Goal: Transaction & Acquisition: Book appointment/travel/reservation

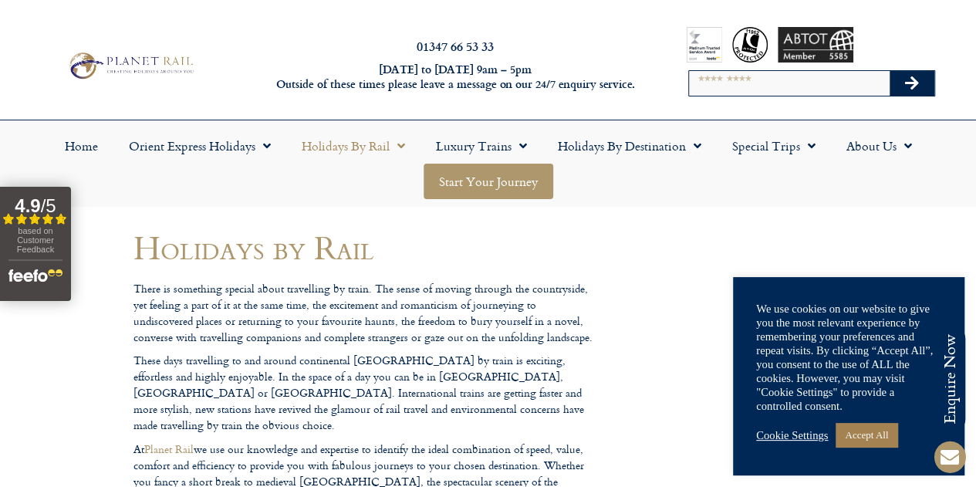
click at [498, 197] on link "Start your Journey" at bounding box center [489, 181] width 130 height 35
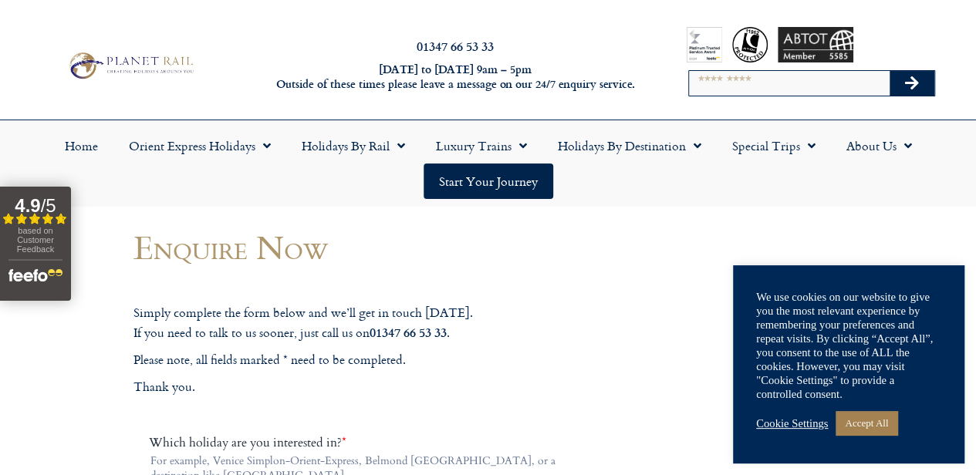
click at [862, 434] on link "Accept All" at bounding box center [866, 423] width 62 height 24
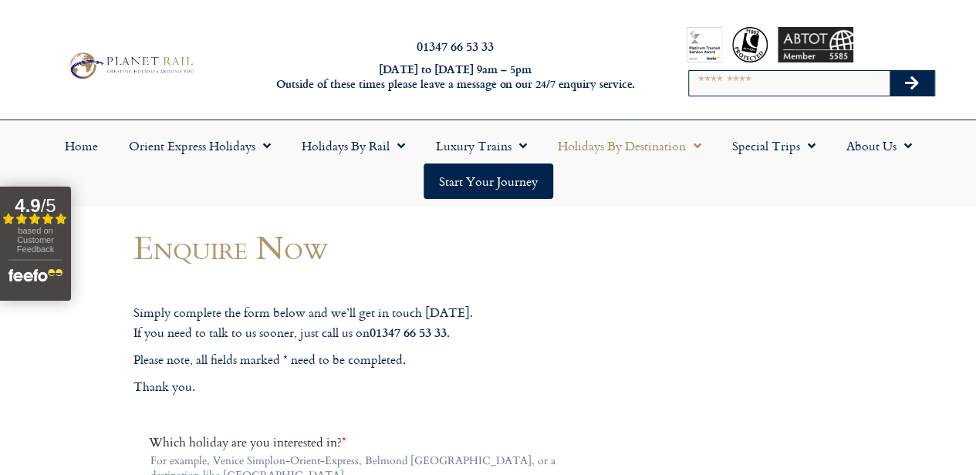
click at [647, 147] on link "Holidays by Destination" at bounding box center [629, 145] width 174 height 35
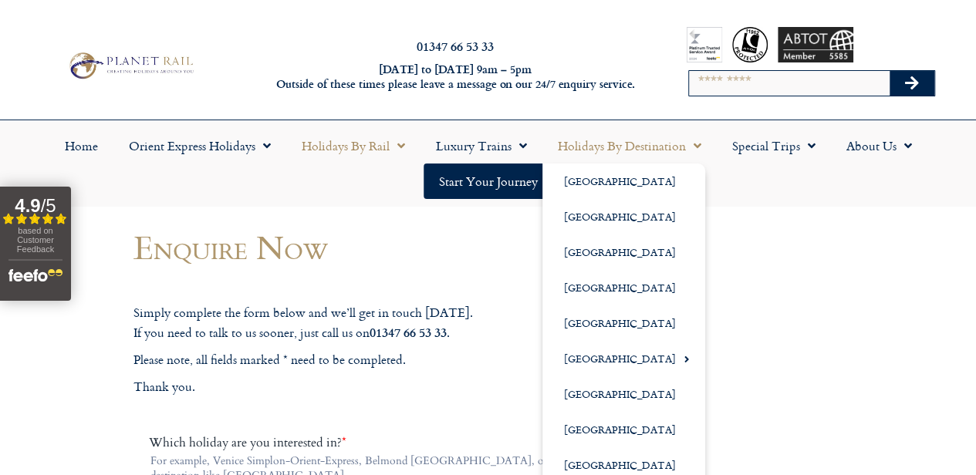
click at [355, 159] on link "Holidays by Rail" at bounding box center [353, 145] width 134 height 35
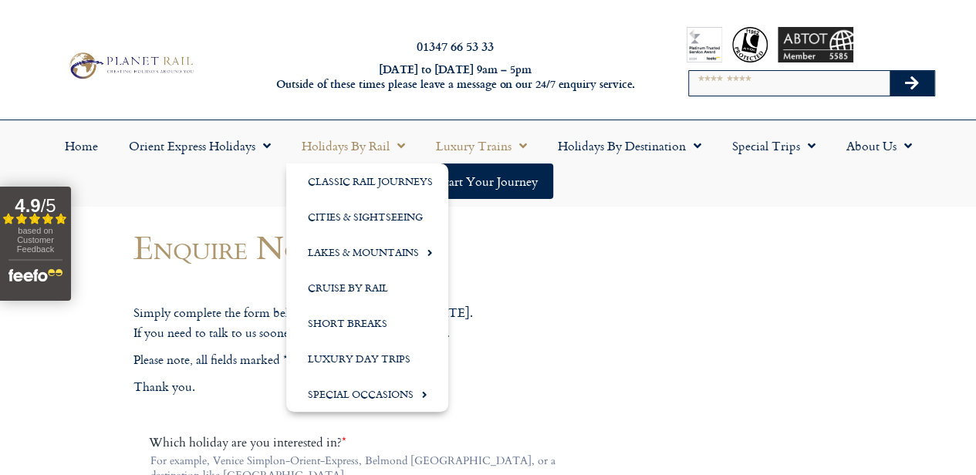
click at [512, 148] on span "Menu" at bounding box center [518, 146] width 15 height 28
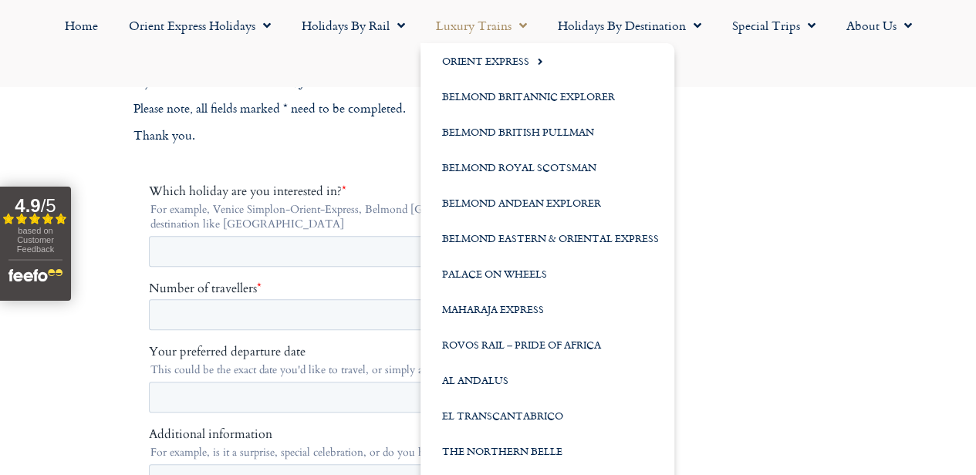
scroll to position [252, 0]
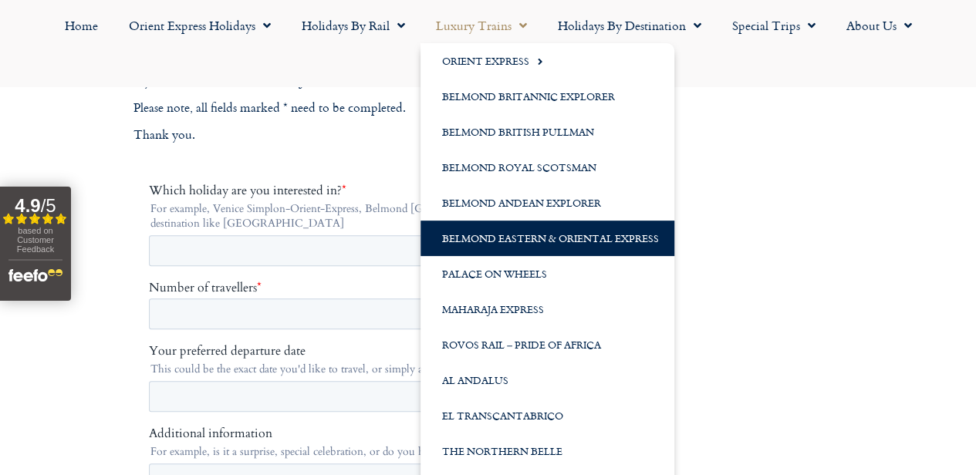
click at [624, 248] on link "Belmond Eastern & Oriental Express" at bounding box center [547, 238] width 254 height 35
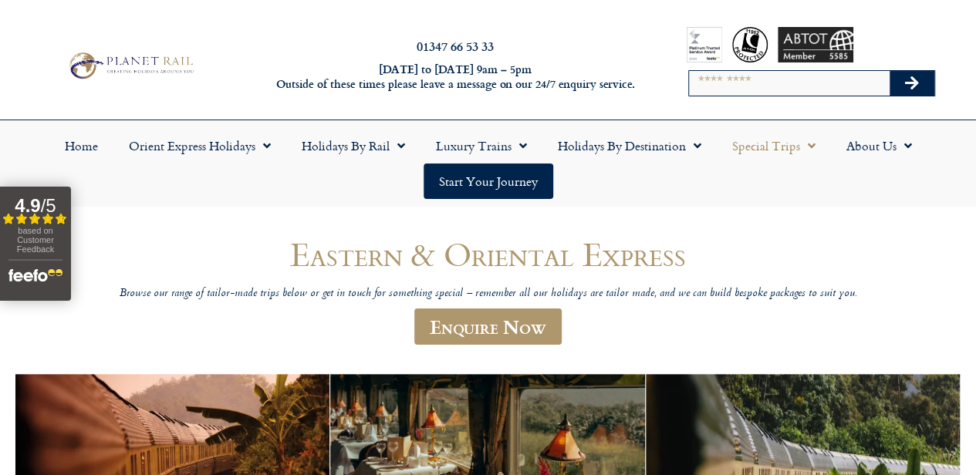
click at [806, 151] on span "Menu" at bounding box center [807, 146] width 15 height 28
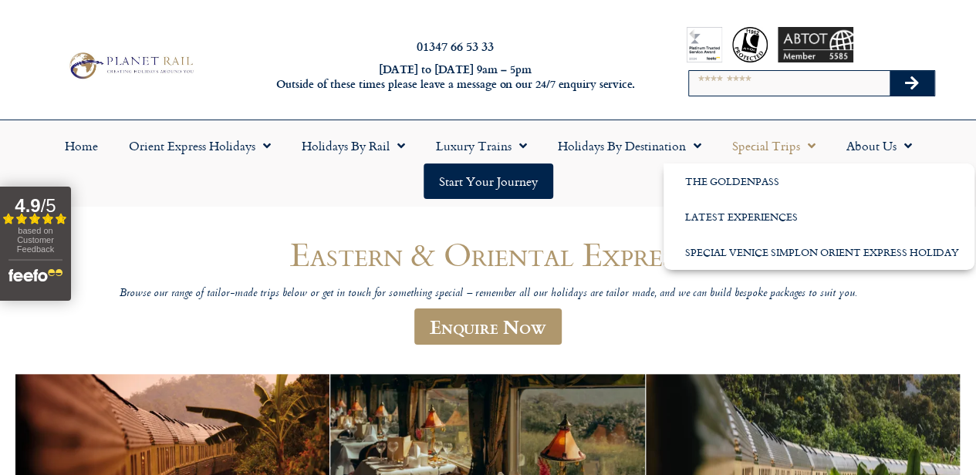
click at [858, 289] on header "Eastern & Oriental Express Browse our range of tailor-made trips below or get i…" at bounding box center [488, 297] width 741 height 123
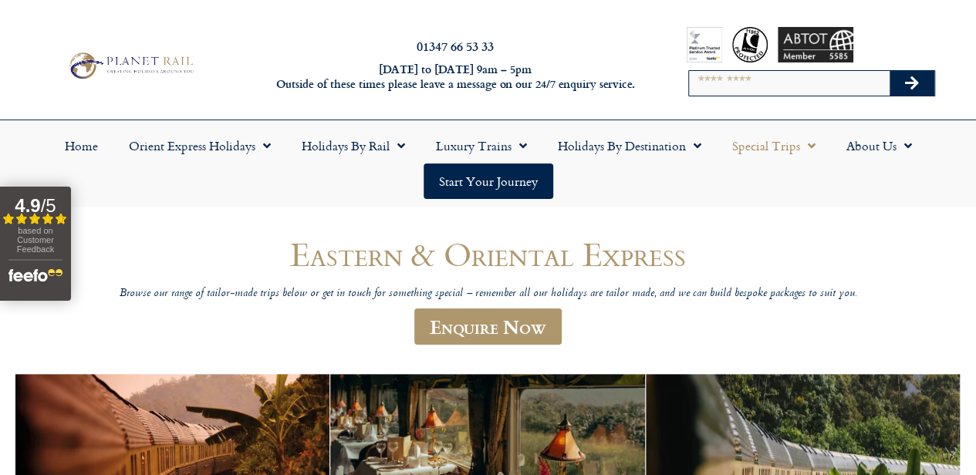
click at [782, 154] on link "Special Trips" at bounding box center [774, 145] width 114 height 35
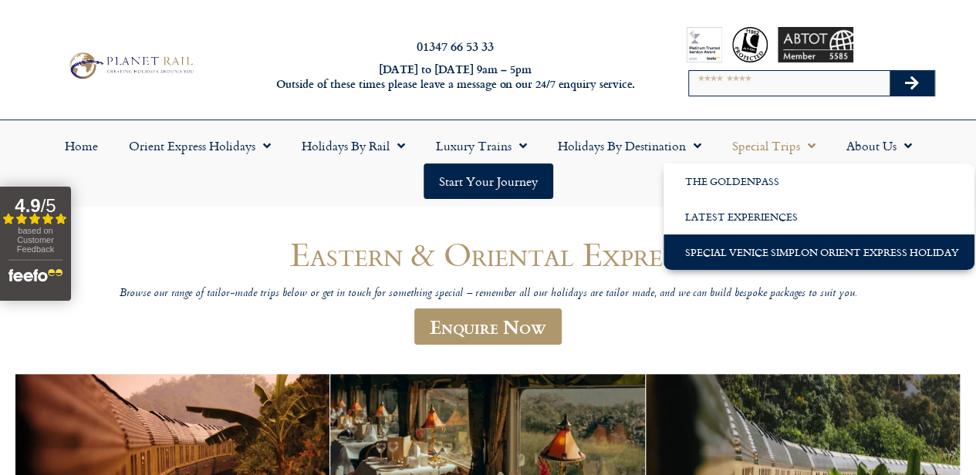
click at [872, 258] on link "Special Venice Simplon Orient Express Holiday" at bounding box center [818, 252] width 311 height 35
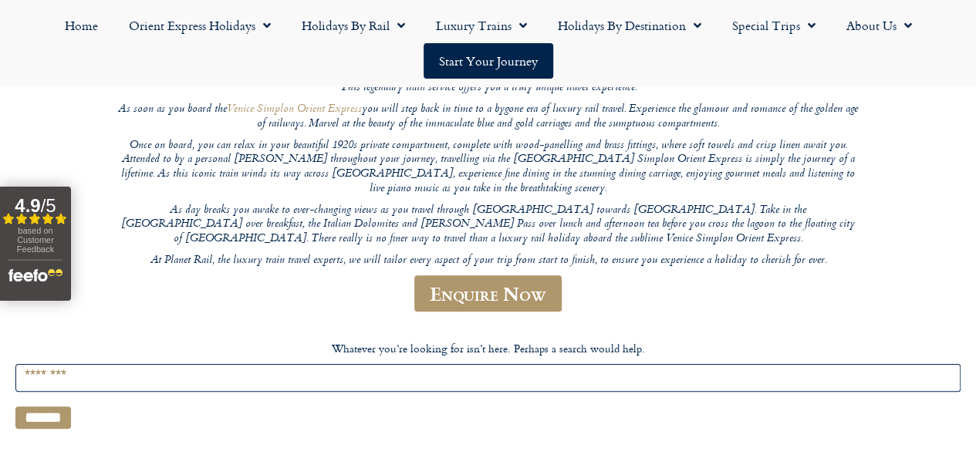
scroll to position [265, 0]
click at [763, 267] on p "At Planet Rail, the luxury train travel experts, we will tailor every aspect of…" at bounding box center [488, 259] width 741 height 15
